Goal: Task Accomplishment & Management: Manage account settings

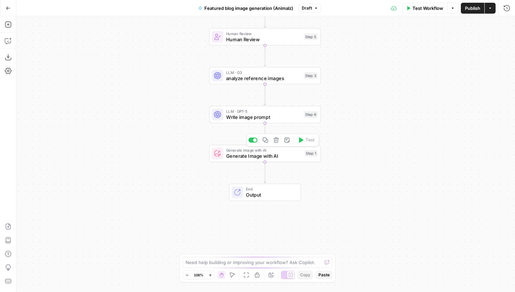
click at [257, 156] on span "Generate Image with AI" at bounding box center [264, 155] width 76 height 7
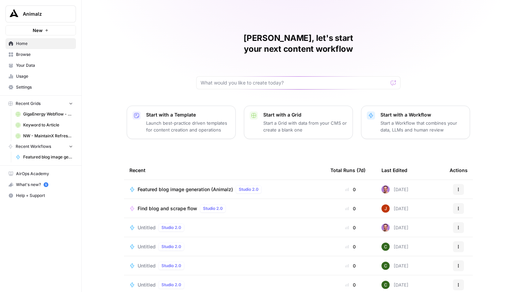
click at [43, 15] on span "Animalz" at bounding box center [43, 14] width 41 height 7
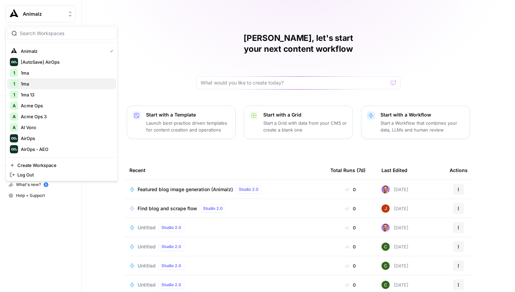
click at [30, 84] on span "1ma" at bounding box center [66, 83] width 90 height 7
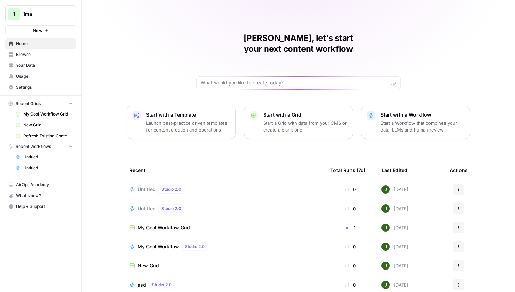
click at [147, 186] on span "Untitled" at bounding box center [147, 189] width 18 height 7
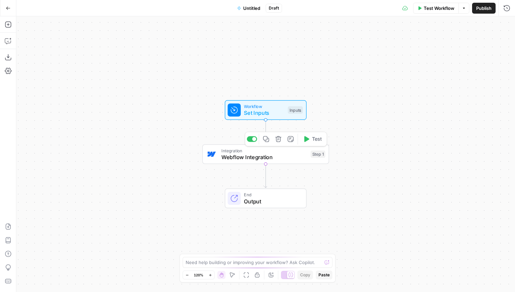
click at [279, 141] on icon "button" at bounding box center [278, 139] width 6 height 6
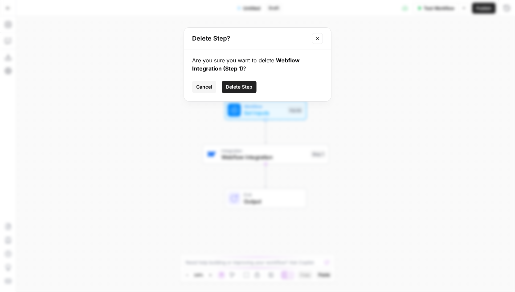
click at [236, 89] on span "Delete Step" at bounding box center [239, 86] width 27 height 7
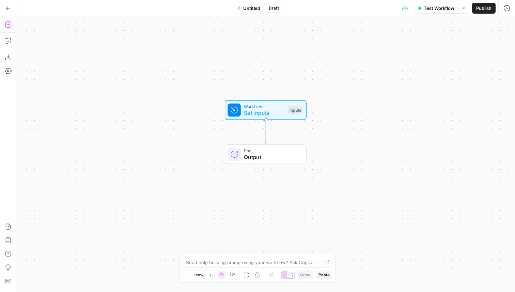
click at [11, 24] on button "Add Steps" at bounding box center [8, 24] width 11 height 11
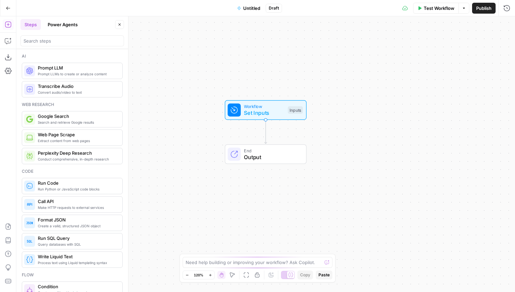
click at [46, 35] on div at bounding box center [72, 40] width 104 height 14
click at [46, 41] on input "search" at bounding box center [72, 40] width 97 height 7
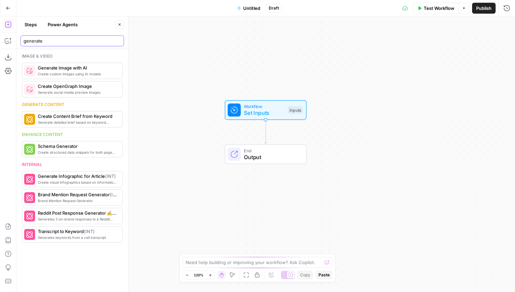
type input "generate"
click at [70, 73] on span "Create custom images using AI models" at bounding box center [77, 73] width 79 height 5
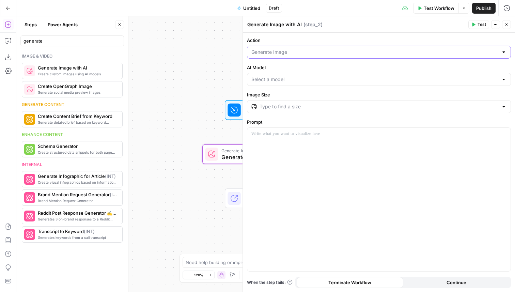
click at [277, 53] on input "Action" at bounding box center [374, 52] width 247 height 7
type input "Generate Image"
click at [282, 131] on p at bounding box center [378, 133] width 255 height 7
click at [265, 77] on input "AI Model" at bounding box center [374, 79] width 247 height 7
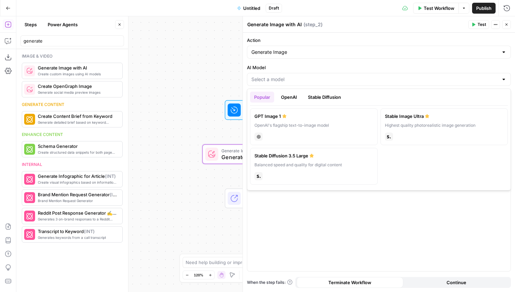
click at [300, 125] on div "OpenAI's flagship text-to-image model" at bounding box center [314, 125] width 119 height 6
type input "GPT Image 1"
type input "1024×1024"
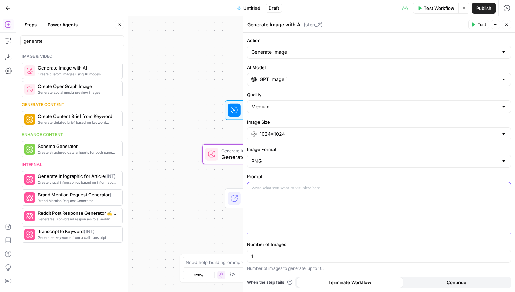
click at [280, 197] on div at bounding box center [378, 208] width 263 height 53
click at [317, 131] on input "Image Size" at bounding box center [379, 133] width 239 height 7
type input "1024×1024"
click at [308, 118] on div "**********" at bounding box center [379, 162] width 272 height 259
click at [294, 107] on input "Quality" at bounding box center [374, 106] width 247 height 7
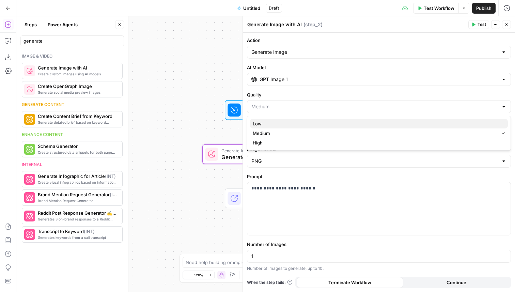
click at [281, 123] on span "Low" at bounding box center [378, 123] width 250 height 7
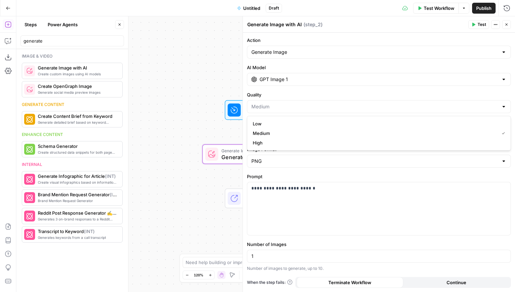
type input "Low"
click at [480, 24] on span "Test" at bounding box center [482, 24] width 9 height 6
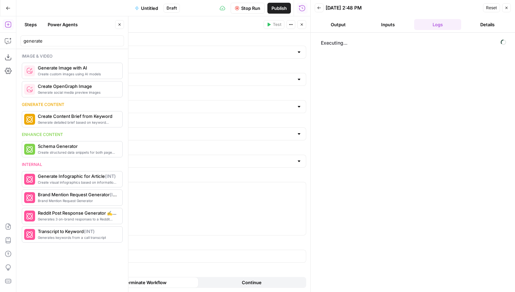
click at [280, 9] on span "Publish" at bounding box center [279, 8] width 15 height 7
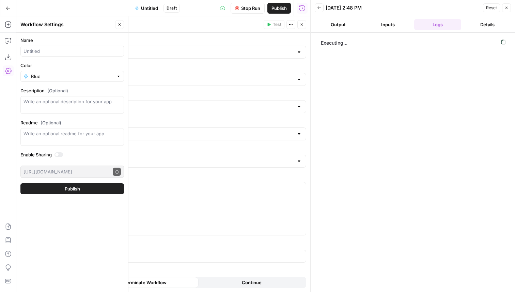
click at [301, 26] on icon "button" at bounding box center [302, 24] width 4 height 4
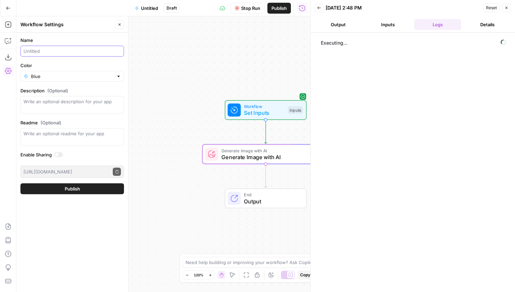
click at [72, 53] on input "Name" at bounding box center [72, 51] width 97 height 7
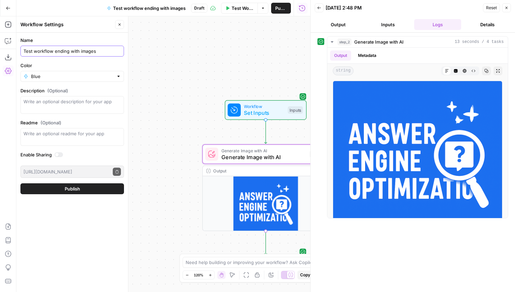
type input "Test workflow ending with images"
click at [69, 189] on span "Publish" at bounding box center [72, 188] width 15 height 7
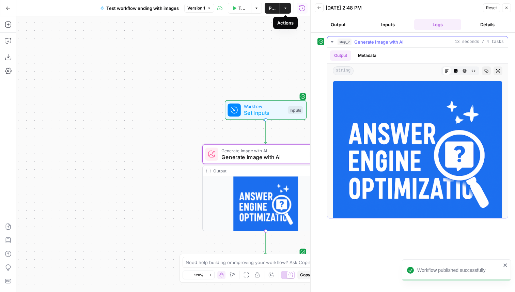
scroll to position [35, 0]
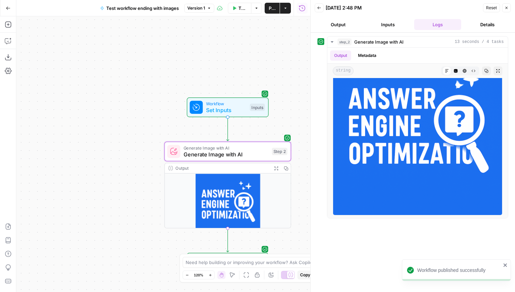
click at [286, 9] on icon "button" at bounding box center [285, 8] width 4 height 4
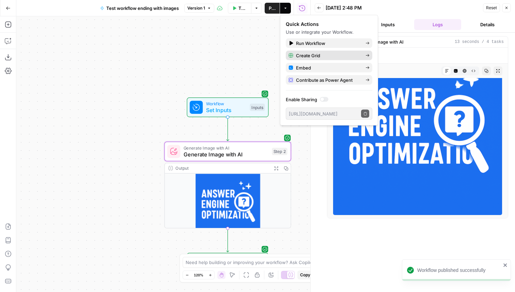
click at [308, 55] on span "Create Grid" at bounding box center [328, 55] width 64 height 7
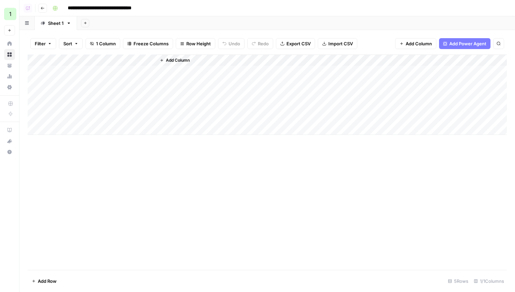
click at [102, 71] on div "Add Column" at bounding box center [267, 95] width 479 height 80
click at [119, 58] on div "Add Column" at bounding box center [267, 95] width 479 height 80
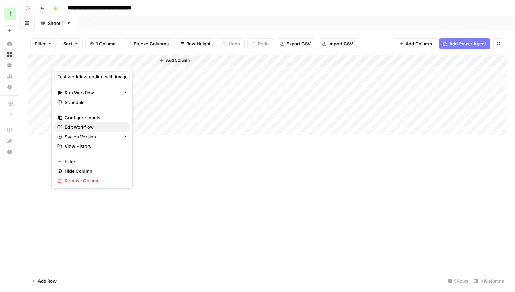
click at [81, 126] on span "Edit Workflow" at bounding box center [95, 127] width 60 height 7
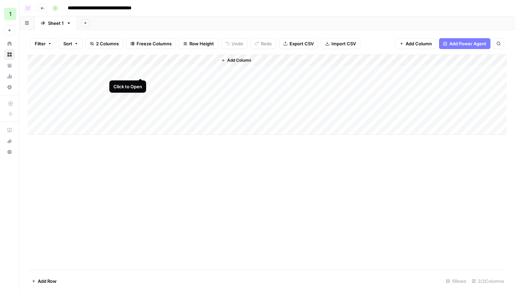
click at [141, 74] on div "Add Column" at bounding box center [267, 95] width 479 height 80
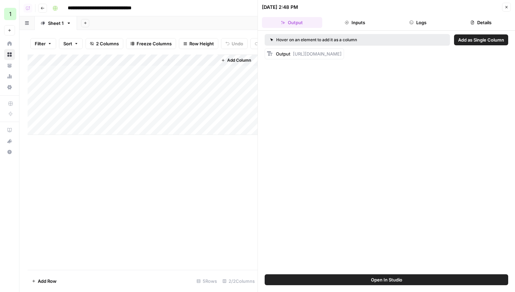
click at [410, 23] on icon "button" at bounding box center [412, 22] width 4 height 4
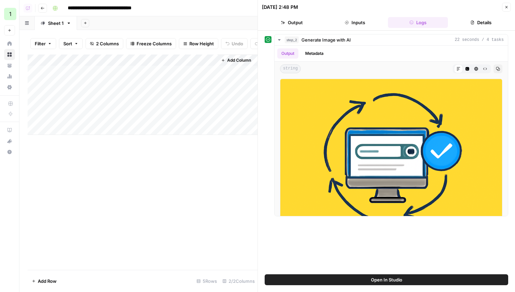
click at [367, 20] on button "Inputs" at bounding box center [355, 22] width 60 height 11
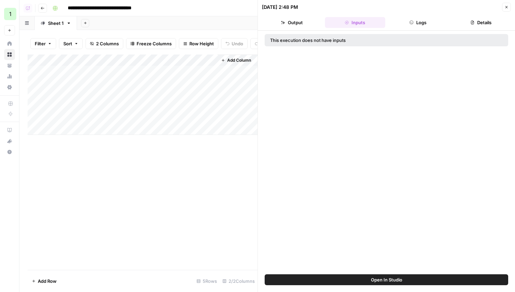
click at [298, 18] on button "Output" at bounding box center [292, 22] width 60 height 11
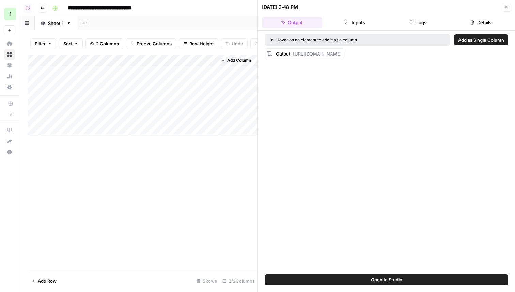
click at [126, 83] on div "Add Column" at bounding box center [143, 95] width 230 height 80
click at [200, 82] on div "Add Column" at bounding box center [143, 95] width 230 height 80
click at [296, 122] on div "Hover on an element to add it as a column Add as Single Column Output https://c…" at bounding box center [386, 153] width 257 height 244
click at [345, 92] on div "Hover on an element to add it as a column Add as Single Column Output https://c…" at bounding box center [386, 153] width 257 height 244
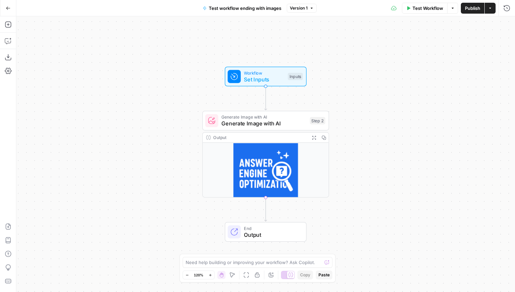
click at [421, 8] on span "Test Workflow" at bounding box center [428, 8] width 31 height 7
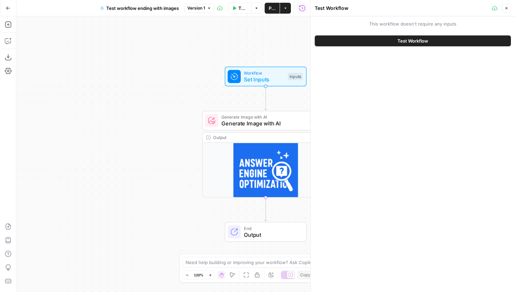
click at [401, 37] on button "Test Workflow" at bounding box center [413, 40] width 196 height 11
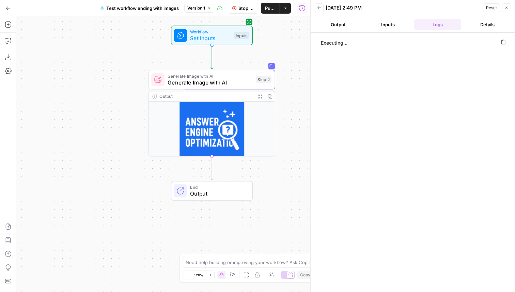
click at [213, 192] on span "Output" at bounding box center [218, 193] width 56 height 8
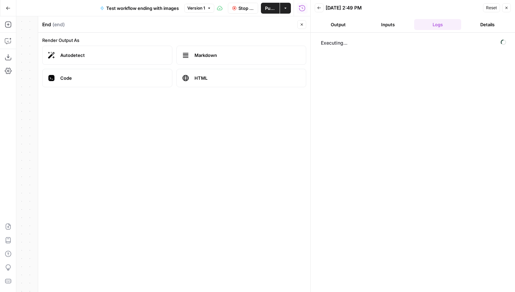
click at [306, 26] on button "Close" at bounding box center [301, 24] width 9 height 9
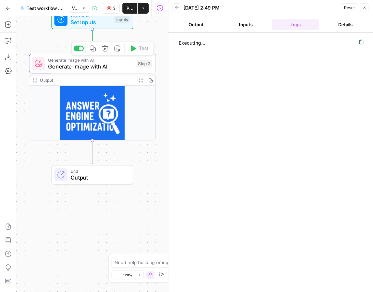
click at [85, 68] on span "Generate Image with AI" at bounding box center [90, 66] width 85 height 8
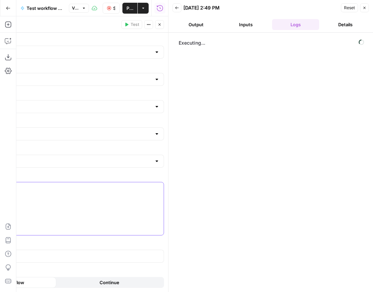
click at [134, 183] on div "**********" at bounding box center [31, 208] width 263 height 53
drag, startPoint x: 167, startPoint y: 108, endPoint x: 244, endPoint y: 109, distance: 77.0
click at [172, 110] on div at bounding box center [168, 146] width 7 height 292
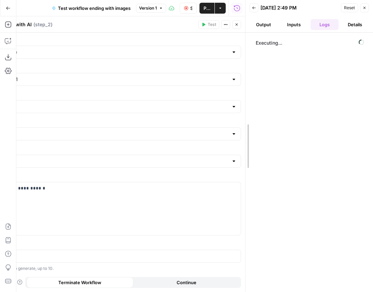
drag, startPoint x: 245, startPoint y: 152, endPoint x: 276, endPoint y: 152, distance: 31.3
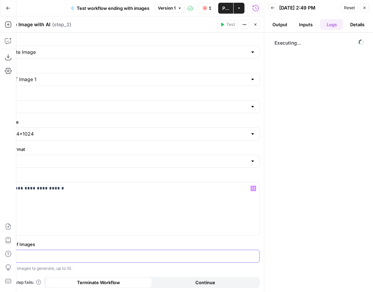
click at [87, 257] on input "1" at bounding box center [127, 256] width 255 height 7
drag, startPoint x: 263, startPoint y: 199, endPoint x: 317, endPoint y: 203, distance: 53.6
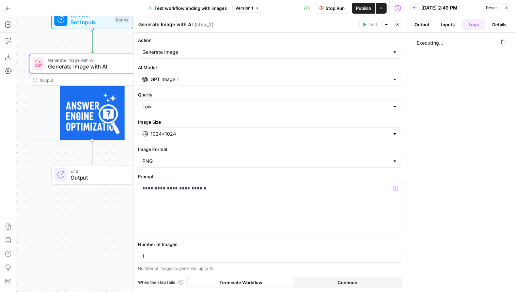
click at [197, 249] on div "Number of Images 1 Number of images to generate, up to 10." at bounding box center [270, 256] width 264 height 31
click at [197, 255] on input "1" at bounding box center [269, 256] width 255 height 7
type input "2"
click at [433, 143] on div "Executing..." at bounding box center [460, 162] width 95 height 252
click at [363, 10] on span "Publish" at bounding box center [363, 8] width 15 height 7
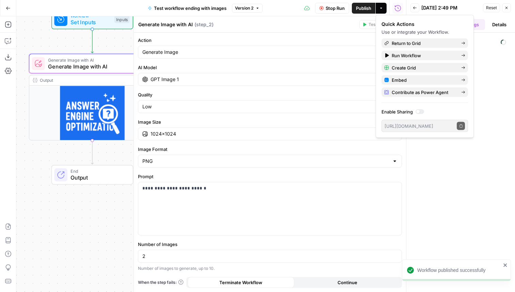
click at [447, 215] on div "Executing..." at bounding box center [460, 162] width 95 height 252
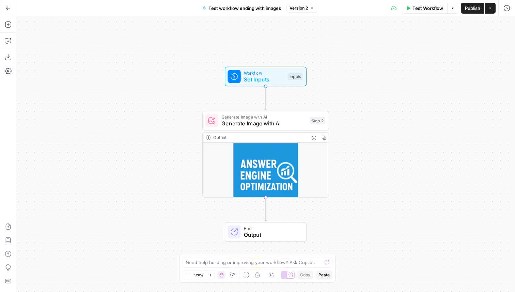
click at [505, 15] on div "Test Workflow Options Publish Actions Run History" at bounding box center [416, 8] width 198 height 16
click at [506, 12] on button "Run History" at bounding box center [507, 8] width 11 height 11
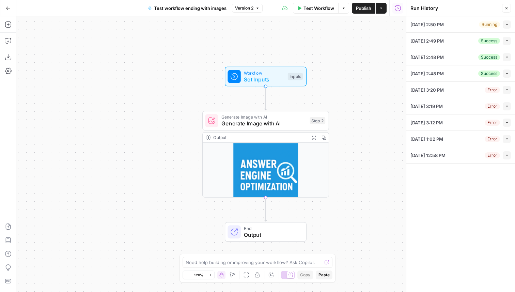
click at [509, 27] on button "Collapse" at bounding box center [507, 24] width 8 height 8
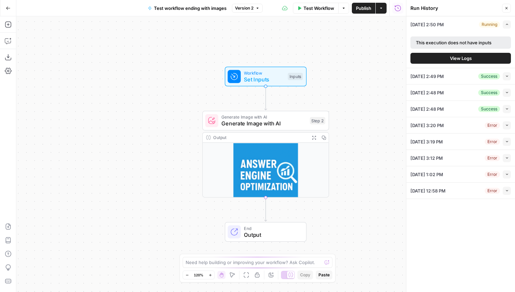
click at [463, 57] on span "View Logs" at bounding box center [461, 58] width 22 height 7
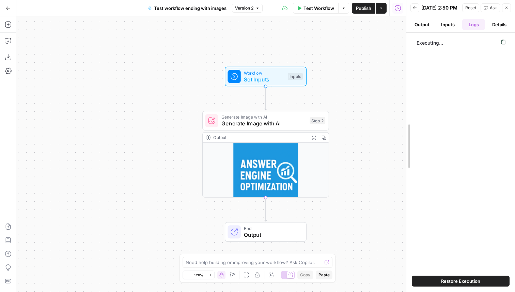
drag, startPoint x: 406, startPoint y: 40, endPoint x: 314, endPoint y: 67, distance: 96.5
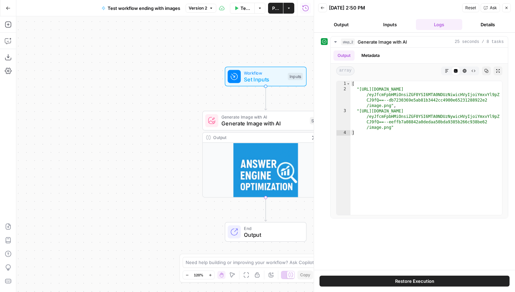
click at [263, 240] on div "End Output" at bounding box center [266, 232] width 82 height 20
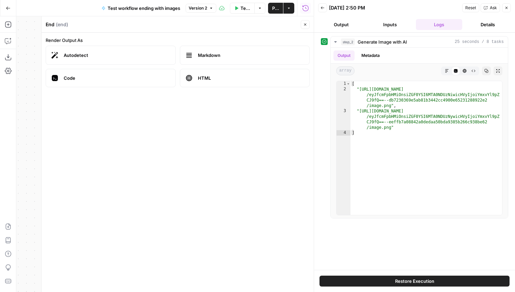
click at [304, 24] on icon "button" at bounding box center [305, 24] width 4 height 4
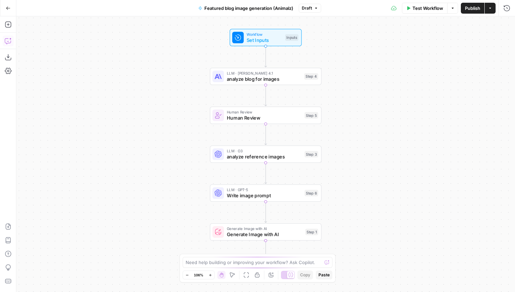
click at [11, 42] on icon "button" at bounding box center [8, 41] width 6 height 5
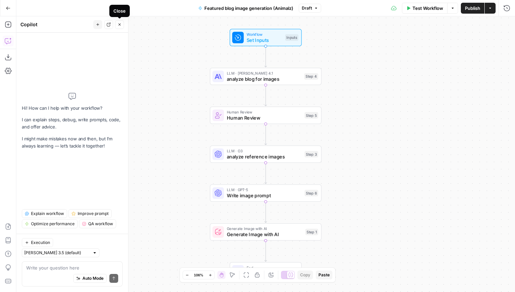
click at [120, 26] on icon "button" at bounding box center [120, 24] width 4 height 4
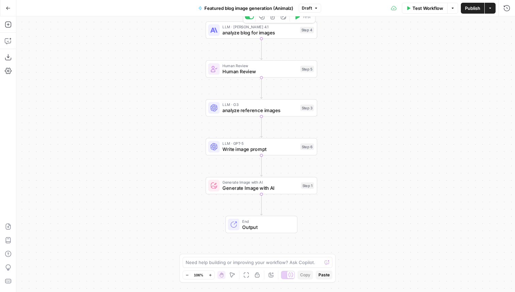
click at [313, 8] on button "Draft" at bounding box center [310, 8] width 22 height 9
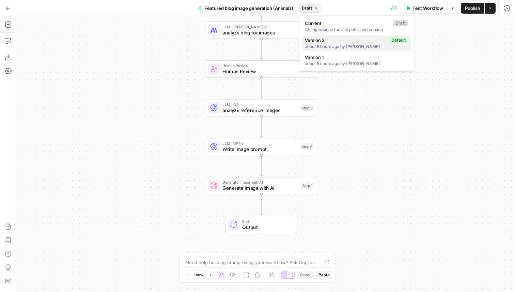
click at [345, 42] on span "Version 2" at bounding box center [345, 40] width 81 height 7
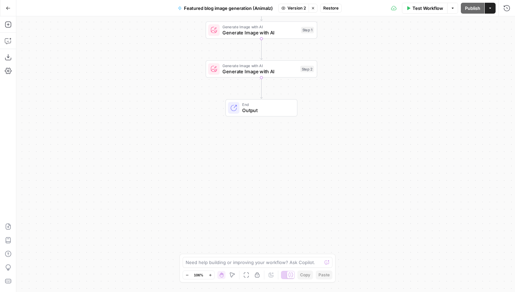
click at [258, 108] on span "Output" at bounding box center [266, 110] width 49 height 7
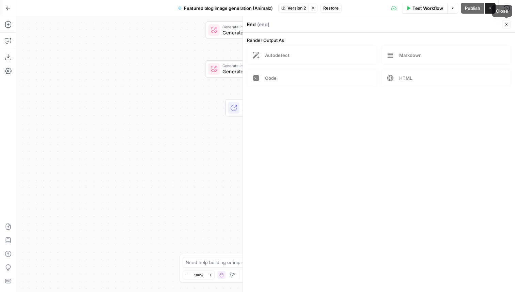
click at [509, 25] on button "Close" at bounding box center [506, 24] width 9 height 9
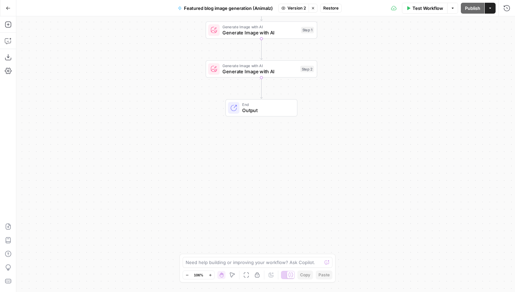
click at [298, 9] on span "Version 2" at bounding box center [297, 8] width 18 height 6
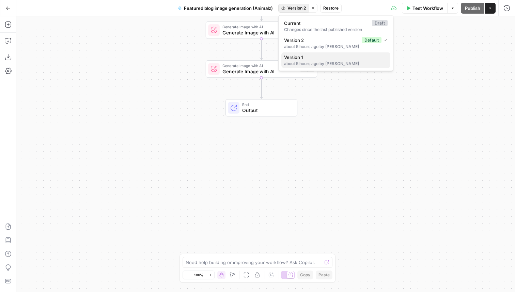
click at [311, 57] on span "Version 1" at bounding box center [334, 57] width 101 height 7
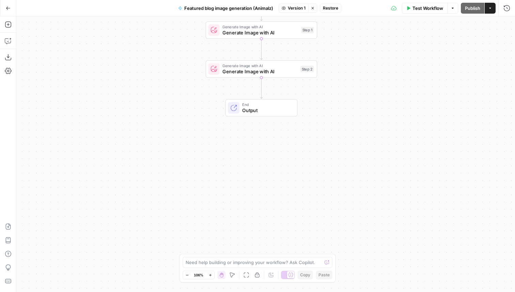
click at [255, 107] on span "Output" at bounding box center [266, 110] width 49 height 7
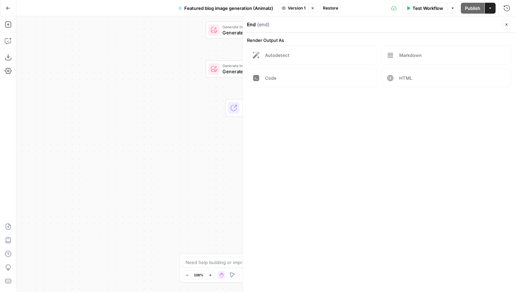
click at [504, 21] on button "Close" at bounding box center [506, 24] width 9 height 9
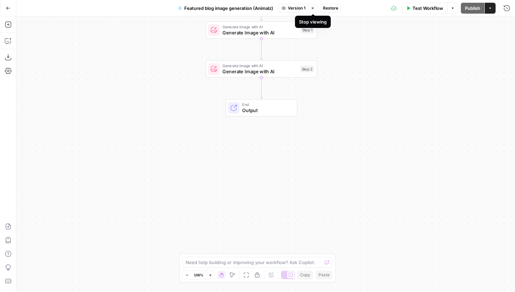
click at [314, 9] on icon "button" at bounding box center [312, 8] width 2 height 2
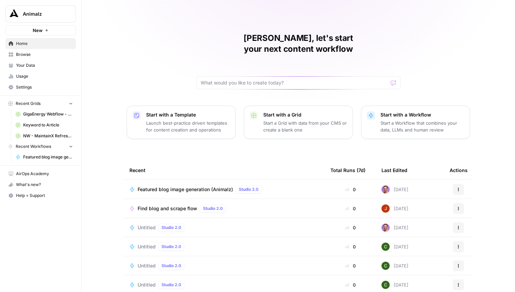
click at [49, 12] on span "Animalz" at bounding box center [43, 14] width 41 height 7
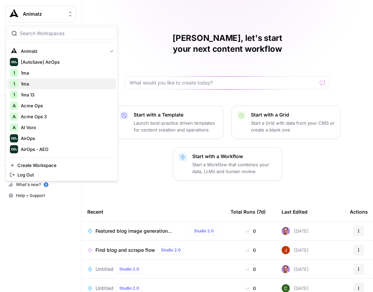
click at [36, 80] on span "1ma" at bounding box center [66, 83] width 90 height 7
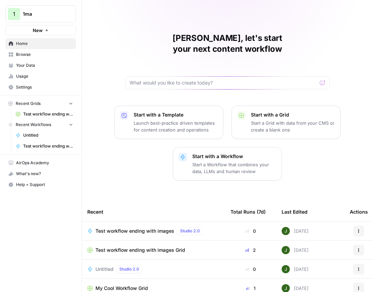
click at [29, 86] on span "Settings" at bounding box center [44, 87] width 57 height 6
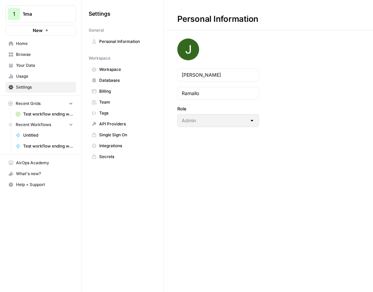
click at [123, 133] on span "Single Sign On" at bounding box center [126, 135] width 54 height 6
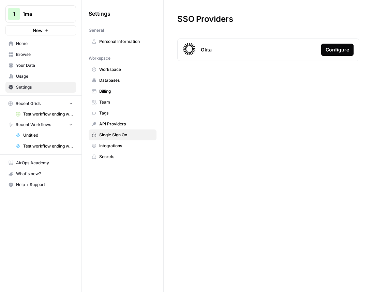
click at [330, 46] on div "Configure" at bounding box center [337, 49] width 24 height 7
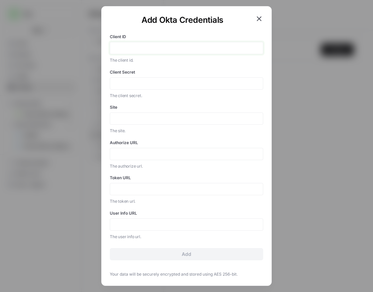
click at [182, 48] on input "Client ID" at bounding box center [186, 48] width 144 height 6
type input "a"
type input "b"
type input "c"
type input "d"
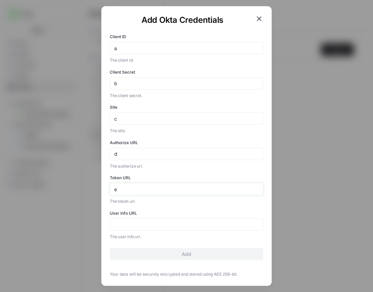
type input "e"
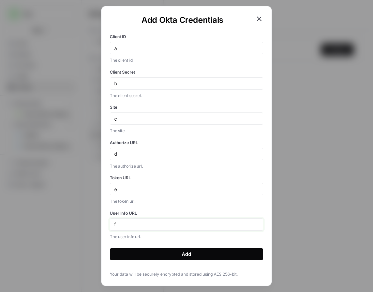
type input "f"
click at [165, 251] on button "Add" at bounding box center [186, 254] width 153 height 12
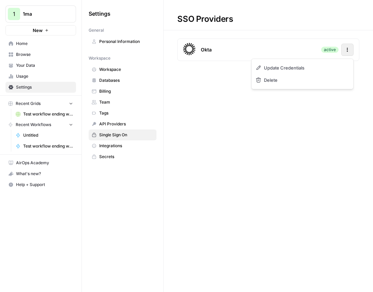
click at [345, 53] on button "Actions" at bounding box center [347, 50] width 12 height 12
click at [294, 65] on span "Update Credentials" at bounding box center [286, 67] width 41 height 7
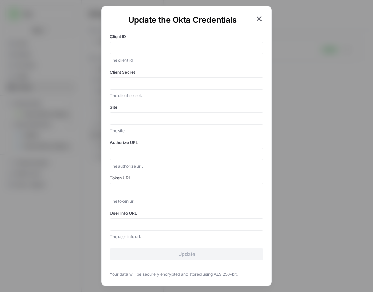
click at [258, 17] on icon "button" at bounding box center [259, 19] width 8 height 8
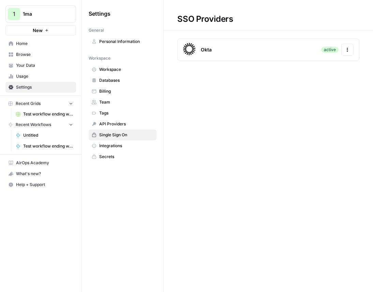
click at [350, 48] on button "Actions" at bounding box center [347, 50] width 12 height 12
click at [283, 80] on div "Delete" at bounding box center [302, 80] width 96 height 12
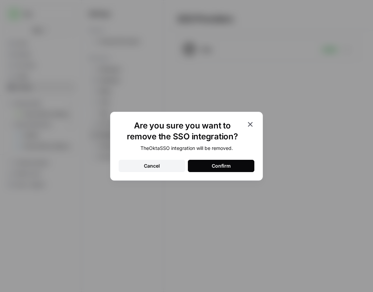
click at [220, 170] on button "Confirm" at bounding box center [221, 166] width 66 height 12
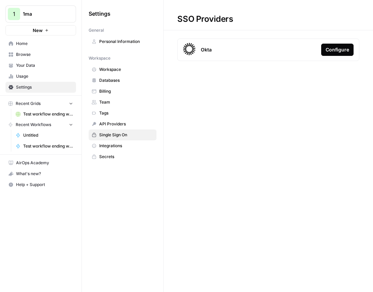
click at [338, 52] on div "Configure" at bounding box center [337, 49] width 24 height 7
click at [330, 49] on div "Configure" at bounding box center [337, 49] width 24 height 7
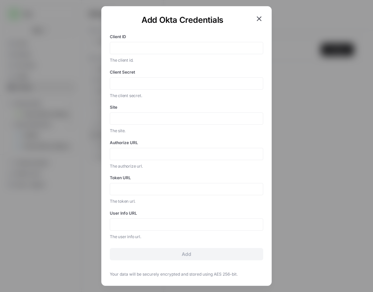
click at [152, 41] on div "Client ID The client id." at bounding box center [186, 49] width 153 height 30
click at [152, 55] on div "Client ID The client id." at bounding box center [186, 49] width 153 height 30
click at [162, 44] on div at bounding box center [186, 48] width 153 height 12
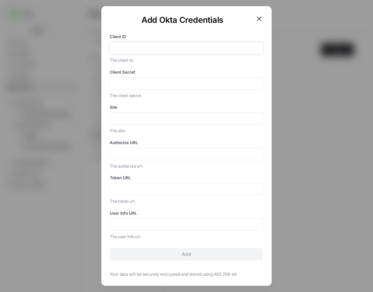
click at [147, 50] on input "Client ID" at bounding box center [186, 48] width 144 height 6
type input "a"
type input "bc"
type input "c"
type input "d"
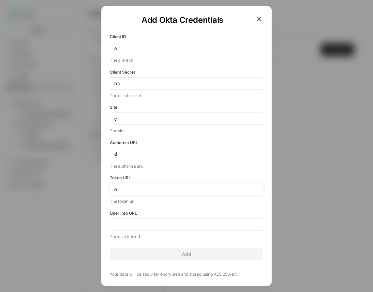
type input "e"
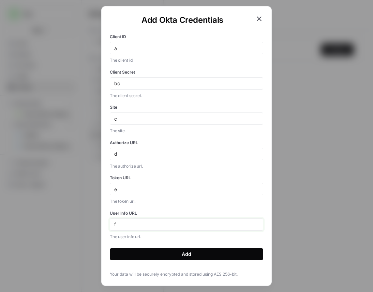
type input "f"
click at [110, 248] on button "Add" at bounding box center [186, 254] width 153 height 12
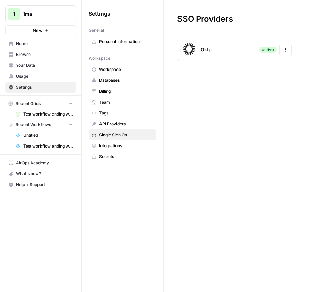
click at [261, 153] on div "SSO Providers Okta active Actions" at bounding box center [238, 146] width 148 height 292
